Goal: Information Seeking & Learning: Learn about a topic

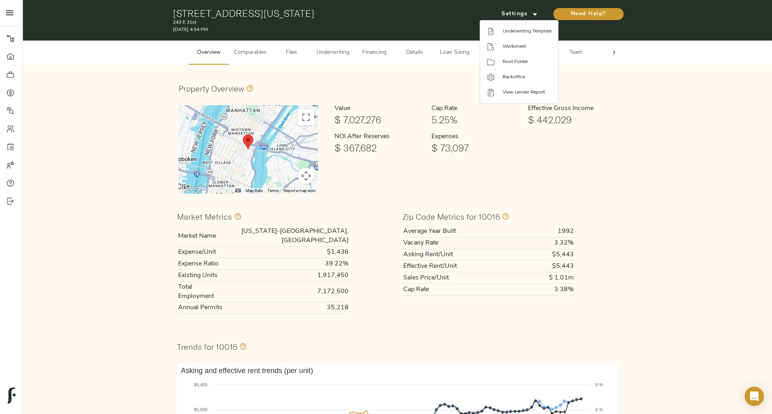
click at [12, 76] on div at bounding box center [386, 207] width 772 height 414
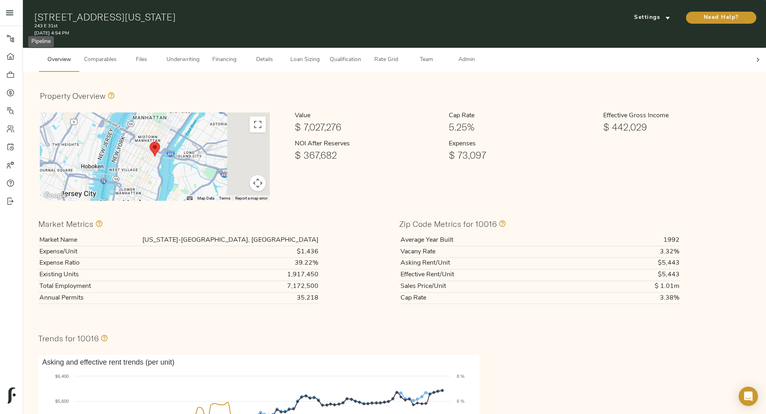
click at [14, 41] on icon at bounding box center [10, 39] width 8 height 8
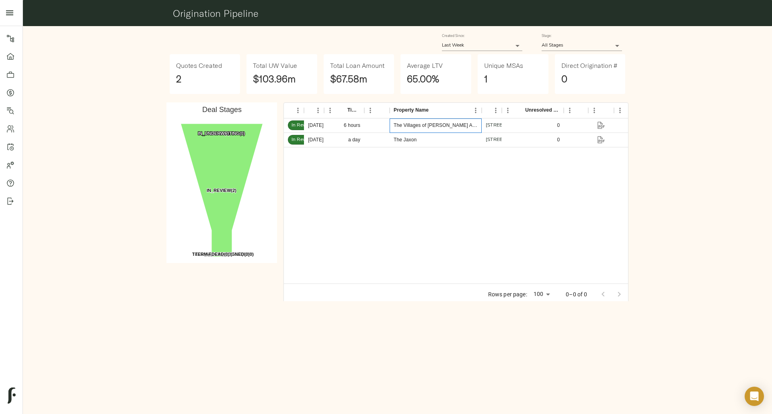
click at [404, 127] on div "The Villages of [PERSON_NAME] Apartments" at bounding box center [435, 125] width 84 height 7
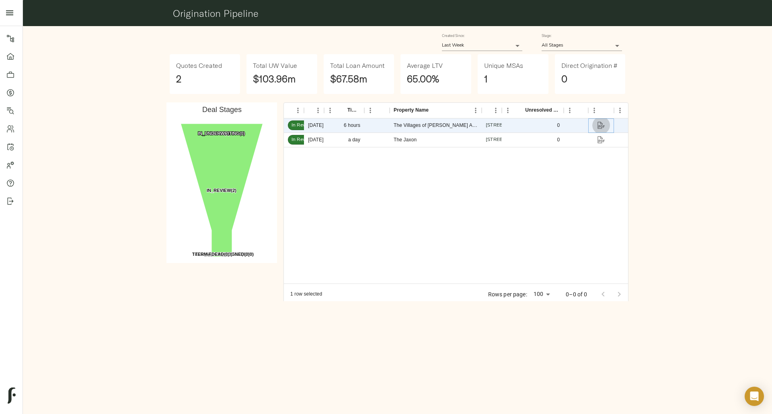
click at [599, 129] on icon "button" at bounding box center [601, 125] width 8 height 8
click at [211, 329] on div "Pipeline Dashboard Portfolio Quotes Search Users Activity Account Help Sign Out…" at bounding box center [386, 207] width 772 height 414
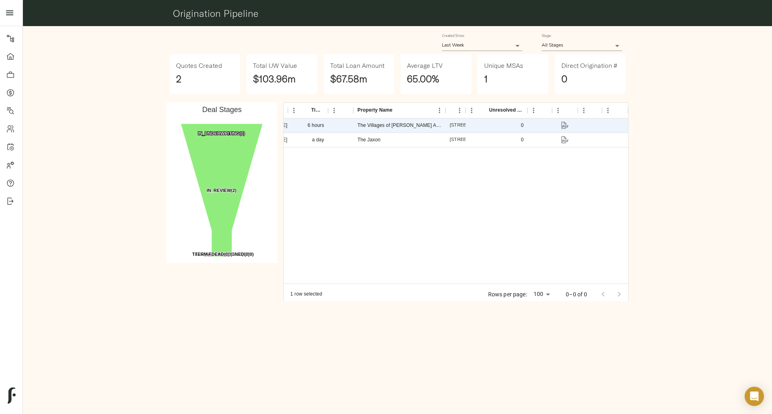
click at [209, 322] on div "Pipeline Dashboard Portfolio Quotes Search Users Activity Account Help Sign Out…" at bounding box center [386, 207] width 772 height 414
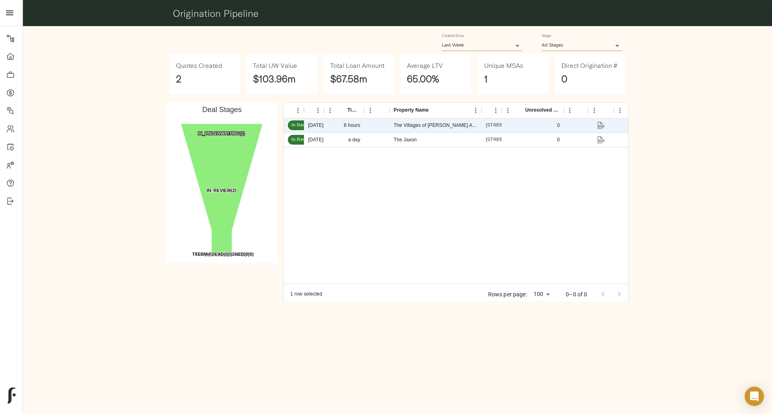
click at [398, 98] on div "Average LTV 65.00%" at bounding box center [435, 76] width 77 height 51
click at [381, 126] on div at bounding box center [376, 126] width 25 height 14
click at [596, 33] on div "Stage: All Stages ALL" at bounding box center [582, 42] width 100 height 37
click at [607, 34] on div "Stage: All Stages ALL" at bounding box center [581, 42] width 80 height 17
click at [626, 29] on div "Stage: All Stages ALL" at bounding box center [582, 42] width 100 height 37
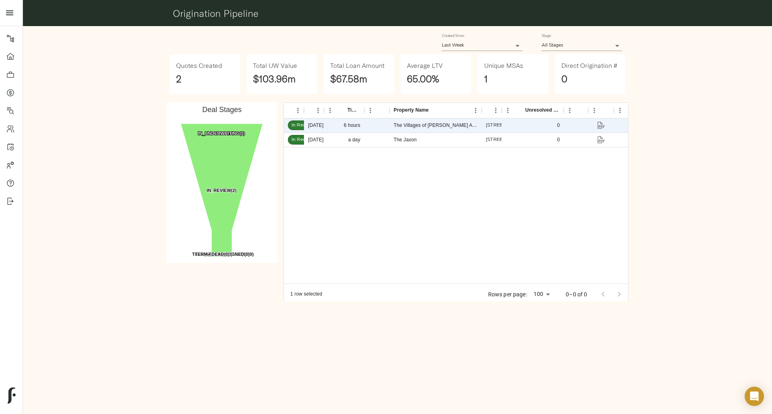
click at [626, 29] on div "Stage: All Stages ALL" at bounding box center [582, 42] width 100 height 37
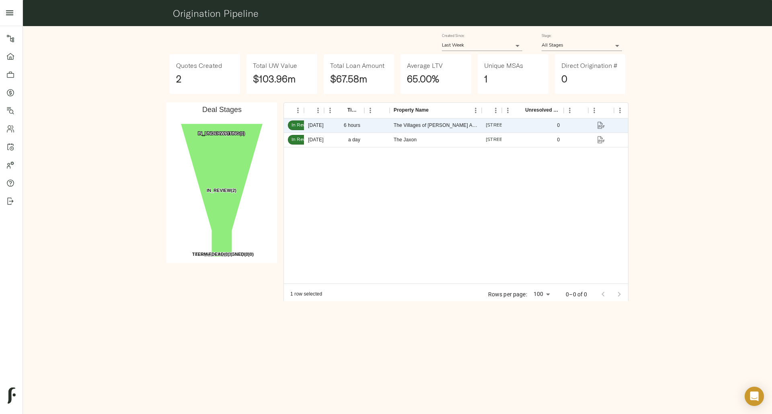
click at [676, 133] on div "Created Since: Last Week 7 Stage: All Stages ALL Quotes Created 2 Total UW Valu…" at bounding box center [397, 164] width 755 height 282
click at [280, 119] on div "Deal Stage Created At Time In Stage Direct? Property Name Property Address Unre…" at bounding box center [455, 203] width 351 height 209
click at [373, 120] on div at bounding box center [376, 126] width 25 height 14
click at [318, 320] on div "Pipeline Dashboard Portfolio Quotes Search Users Activity Account Help Sign Out…" at bounding box center [386, 207] width 772 height 414
click at [324, 322] on div "Pipeline Dashboard Portfolio Quotes Search Users Activity Account Help Sign Out…" at bounding box center [386, 207] width 772 height 414
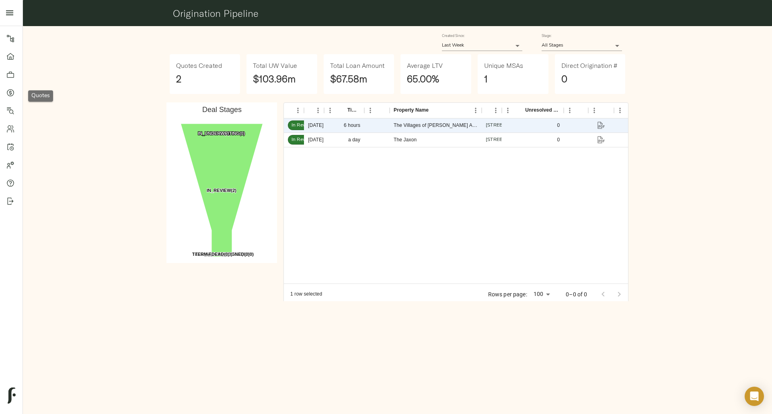
click at [15, 92] on div at bounding box center [14, 93] width 16 height 8
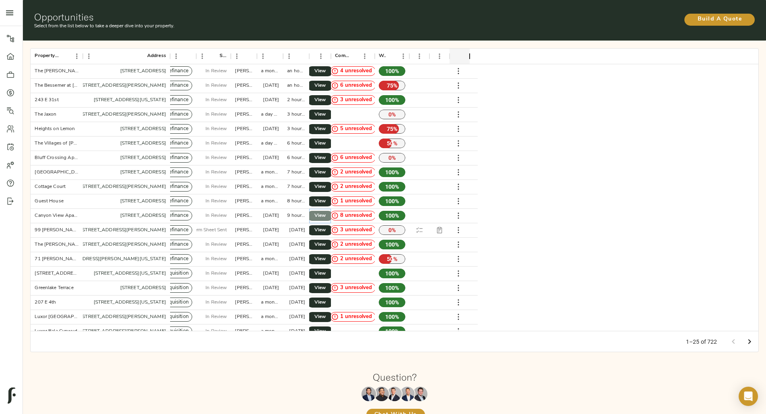
click at [325, 212] on span "View" at bounding box center [320, 216] width 10 height 8
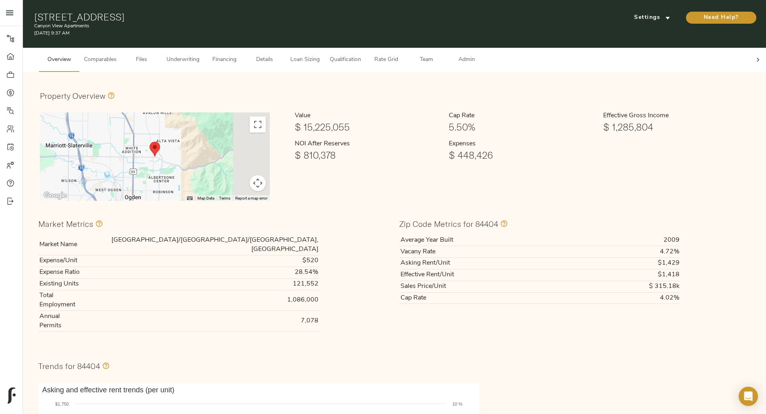
click at [750, 59] on div at bounding box center [758, 60] width 16 height 24
click at [482, 55] on span "Admin" at bounding box center [466, 60] width 31 height 10
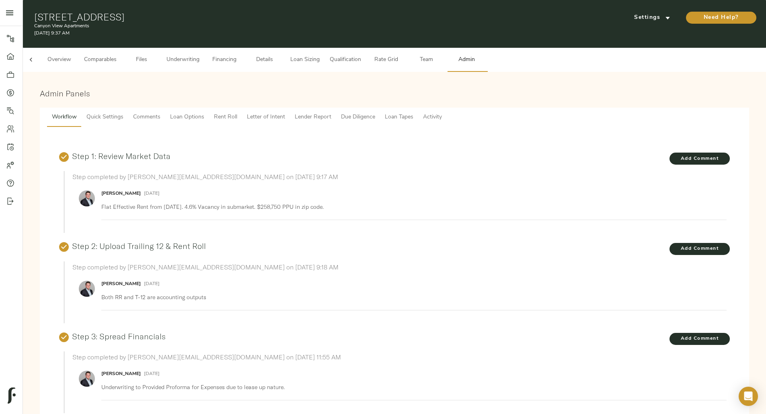
click at [160, 113] on span "Comments" at bounding box center [146, 118] width 27 height 10
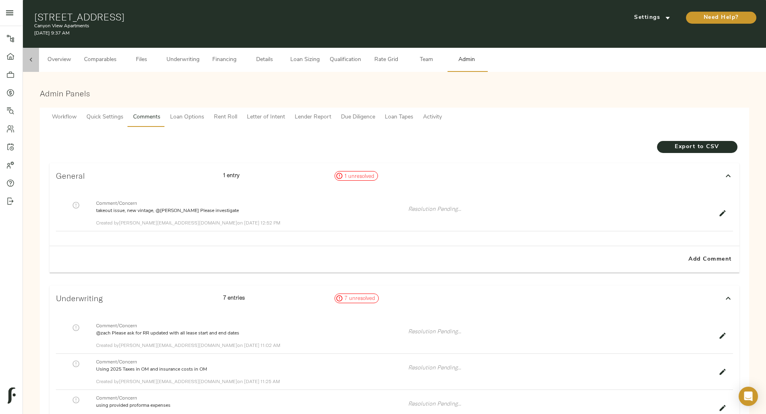
click at [35, 56] on icon at bounding box center [31, 60] width 8 height 8
click at [74, 55] on span "Overview" at bounding box center [59, 60] width 31 height 10
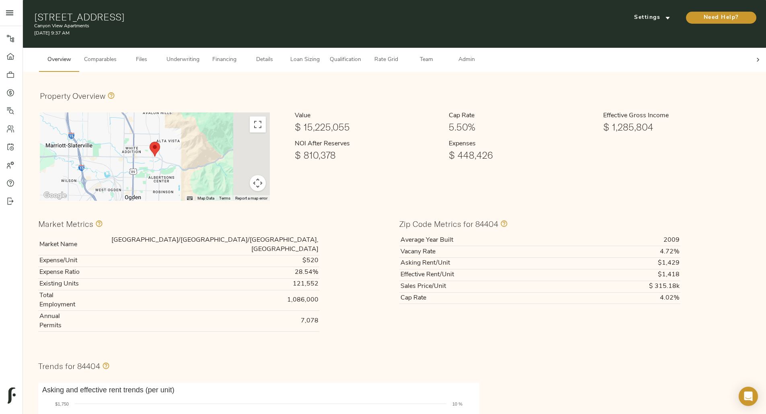
click at [200, 217] on div "Market Metrics" at bounding box center [213, 224] width 351 height 14
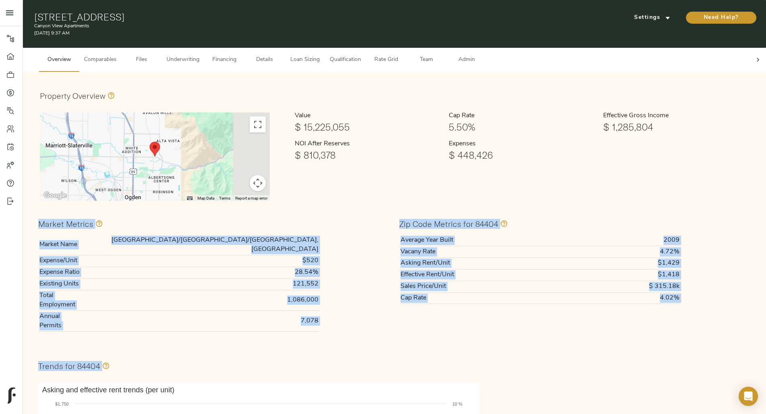
drag, startPoint x: 176, startPoint y: 212, endPoint x: 594, endPoint y: 315, distance: 431.0
click at [594, 315] on div "Property Overview ← Move left → Move right ↑ Move up ↓ Move down + Zoom in - Zo…" at bounding box center [394, 400] width 719 height 633
click at [594, 352] on div "Trends for 84404" at bounding box center [394, 365] width 722 height 27
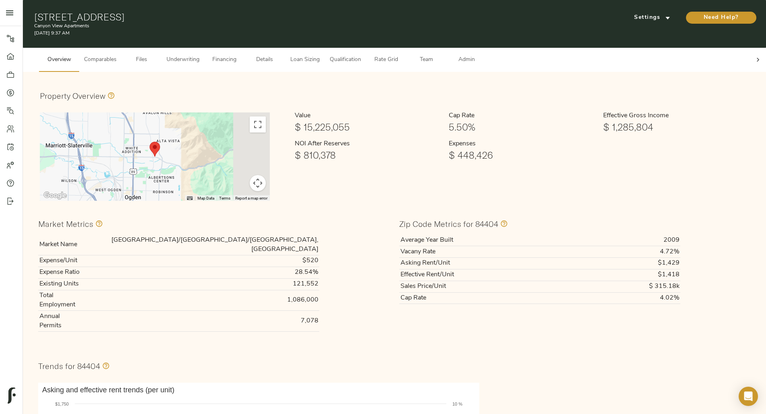
click at [576, 236] on td "2009" at bounding box center [628, 240] width 104 height 11
click at [423, 23] on p "Canyon View Apartments" at bounding box center [274, 26] width 480 height 7
